Goal: Understand process/instructions: Learn how to perform a task or action

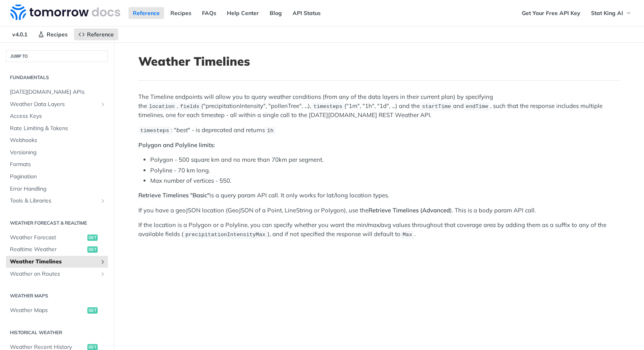
click at [49, 262] on span "Weather Timelines" at bounding box center [54, 262] width 88 height 8
click at [102, 261] on icon "Show subpages for Weather Timelines" at bounding box center [103, 262] width 6 height 6
click at [64, 248] on span "Realtime Weather" at bounding box center [48, 250] width 76 height 8
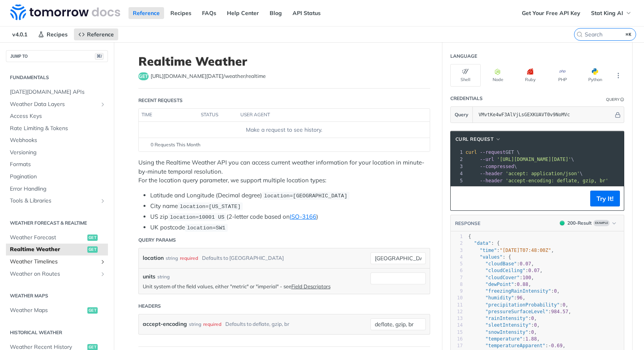
click at [57, 259] on span "Weather Timelines" at bounding box center [54, 262] width 88 height 8
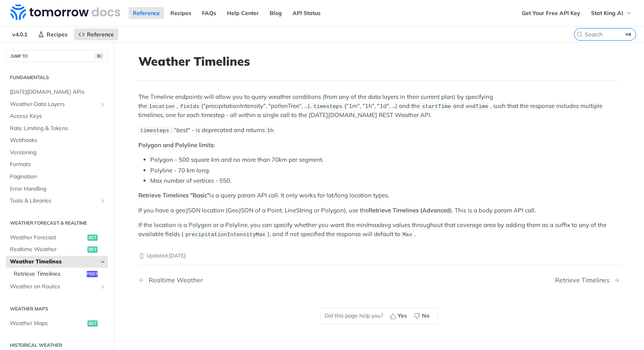
click at [67, 274] on span "Retrieve Timelines" at bounding box center [49, 274] width 71 height 8
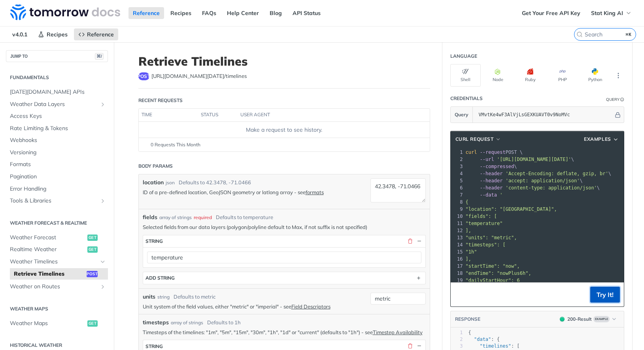
click at [601, 291] on button "Try It!" at bounding box center [605, 295] width 30 height 16
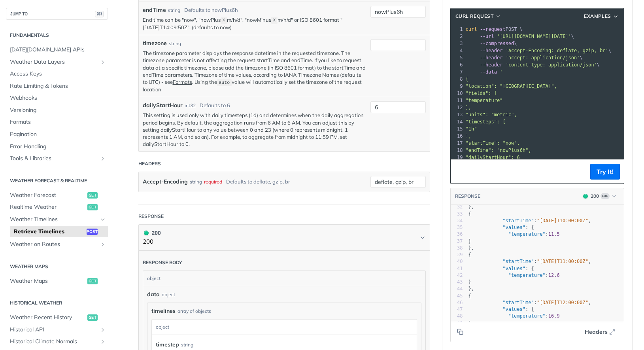
scroll to position [166, 0]
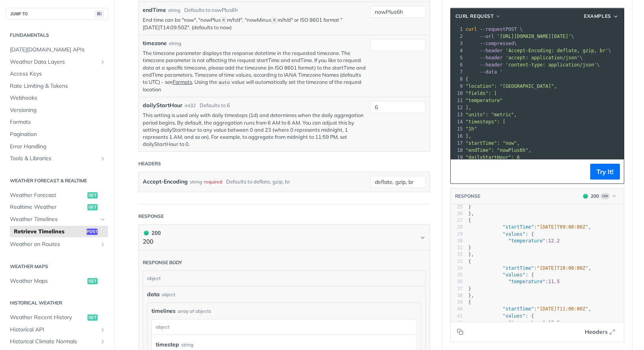
click at [570, 85] on pre ""location": "[GEOGRAPHIC_DATA]"," at bounding box center [595, 86] width 263 height 7
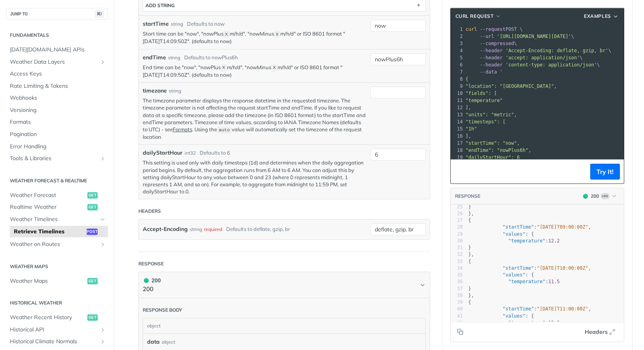
scroll to position [332, 0]
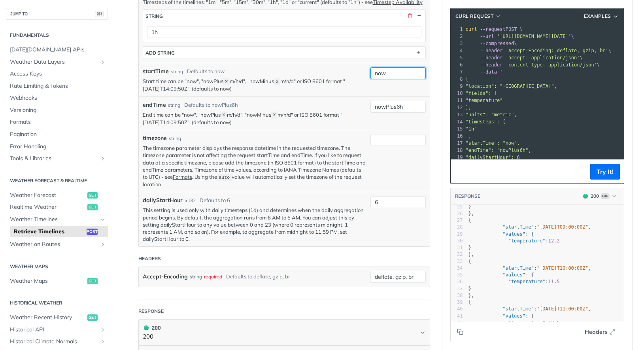
click at [400, 79] on input "now" at bounding box center [397, 73] width 55 height 12
click at [392, 146] on input "timezone" at bounding box center [397, 140] width 55 height 12
click at [398, 113] on input "nowPlus6h" at bounding box center [397, 107] width 55 height 12
type input "nowPlus3h"
click at [610, 174] on button "Try It!" at bounding box center [605, 172] width 30 height 16
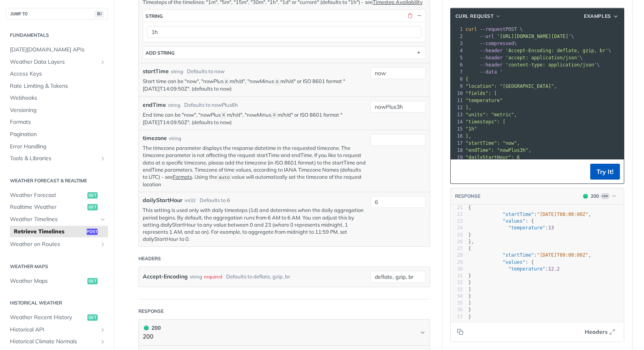
scroll to position [138, 0]
click at [543, 286] on pre "]" at bounding box center [545, 289] width 157 height 7
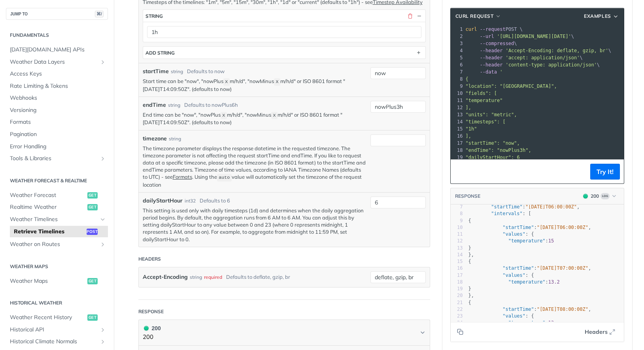
scroll to position [0, 0]
